Goal: Transaction & Acquisition: Purchase product/service

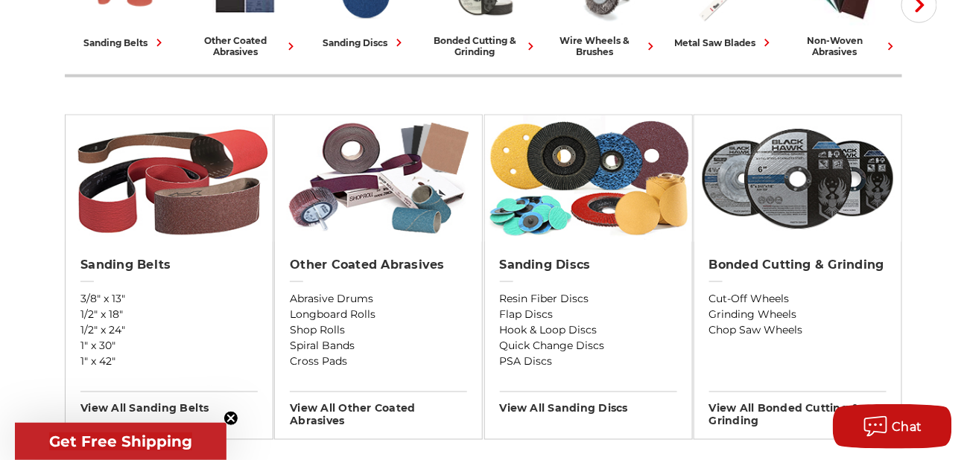
scroll to position [457, 0]
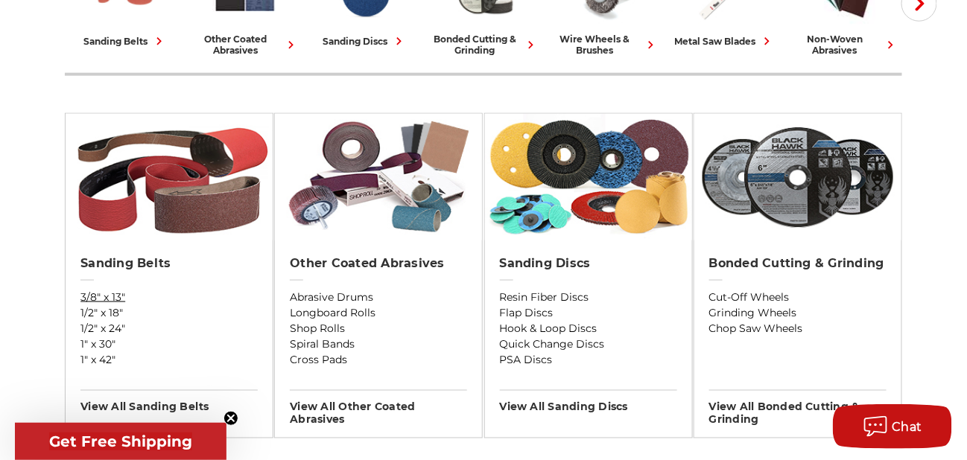
click at [195, 290] on link "3/8" x 13"" at bounding box center [168, 298] width 177 height 16
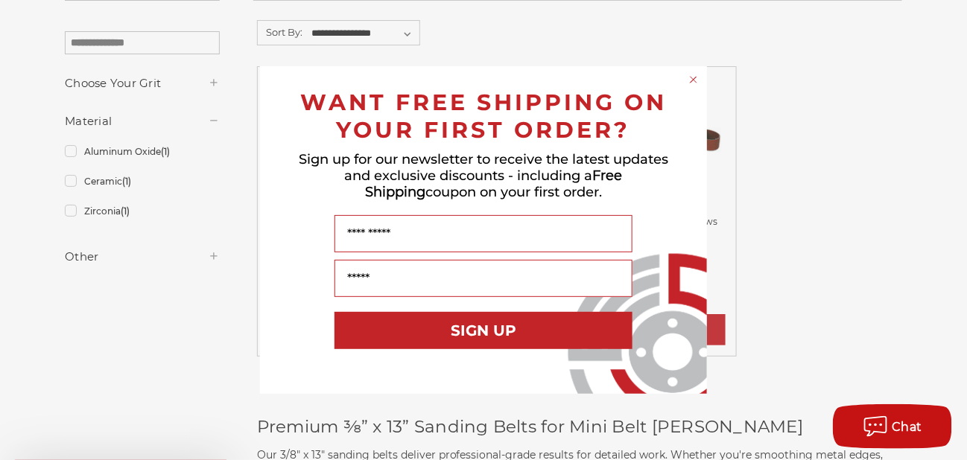
scroll to position [354, 0]
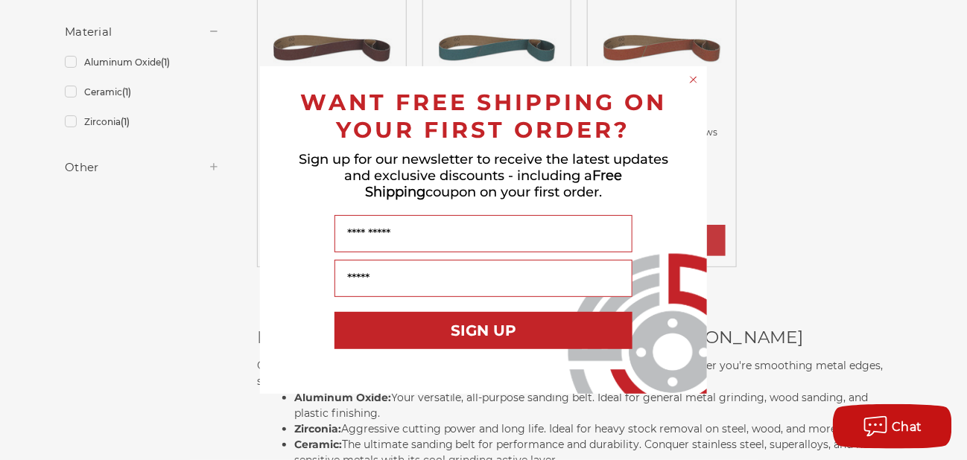
click at [691, 79] on circle "Close dialog" at bounding box center [694, 80] width 14 height 14
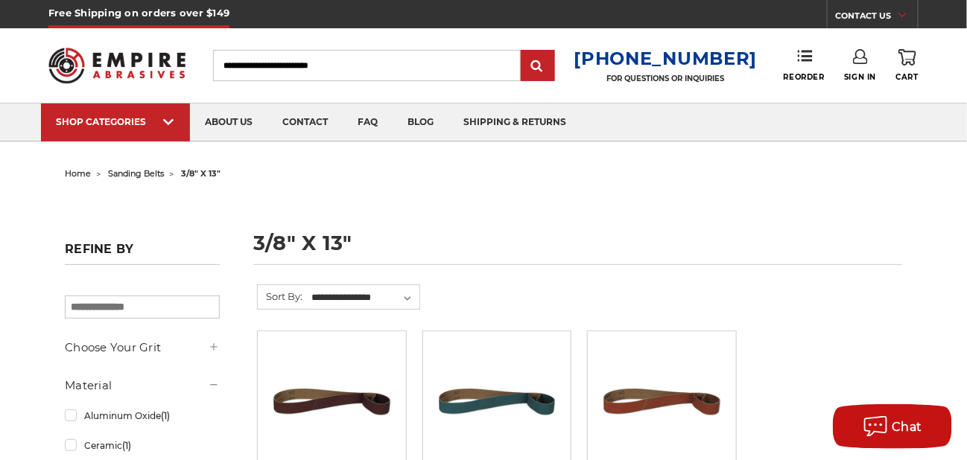
click at [648, 96] on div "Toggle menu Menu Search 1-800-816-3824 FOR QUESTIONS OR INQUIRIES Phone Reorder…" at bounding box center [483, 65] width 870 height 74
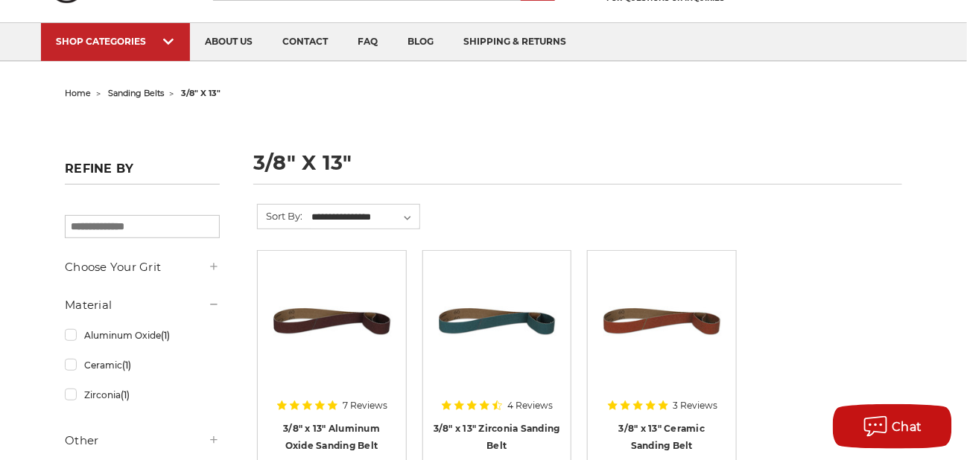
scroll to position [81, 0]
